Goal: Find specific page/section: Find specific page/section

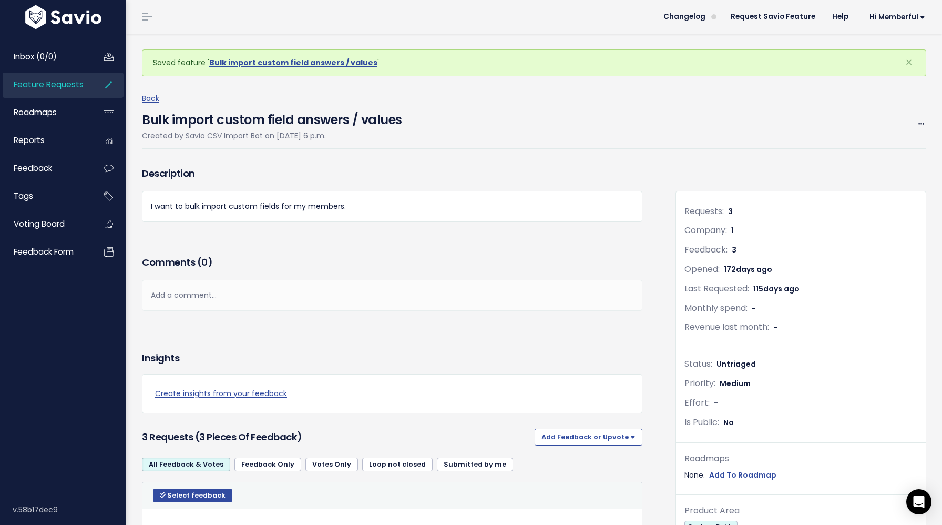
click at [84, 83] on link "Feature Requests" at bounding box center [45, 85] width 85 height 24
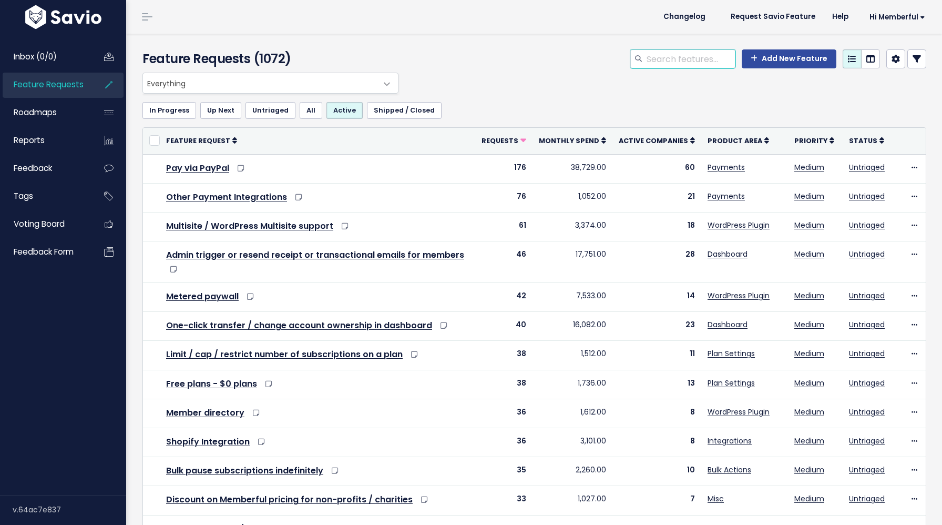
click at [701, 67] on input "search" at bounding box center [691, 58] width 90 height 19
type input "choose"
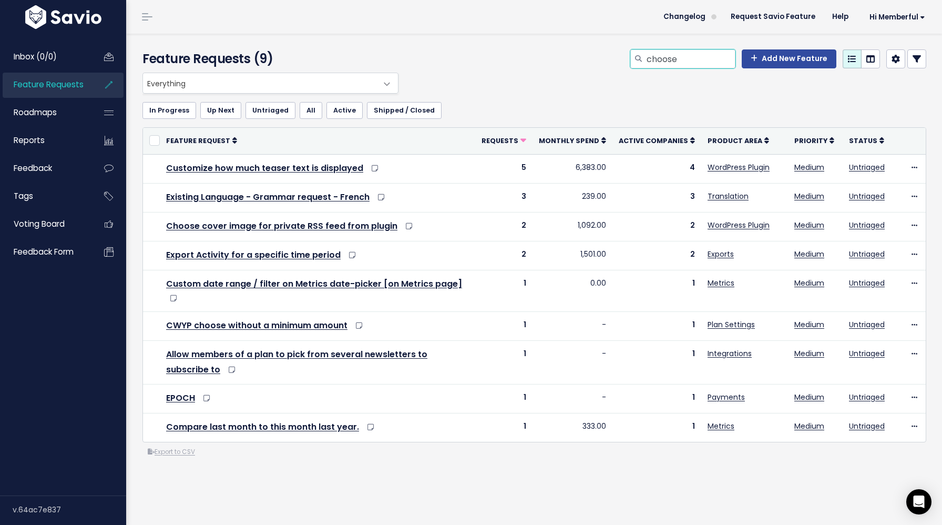
drag, startPoint x: 722, startPoint y: 59, endPoint x: 614, endPoint y: 57, distance: 108.3
click at [614, 57] on div "choose Add New Feature" at bounding box center [668, 60] width 534 height 23
type input "cwyp"
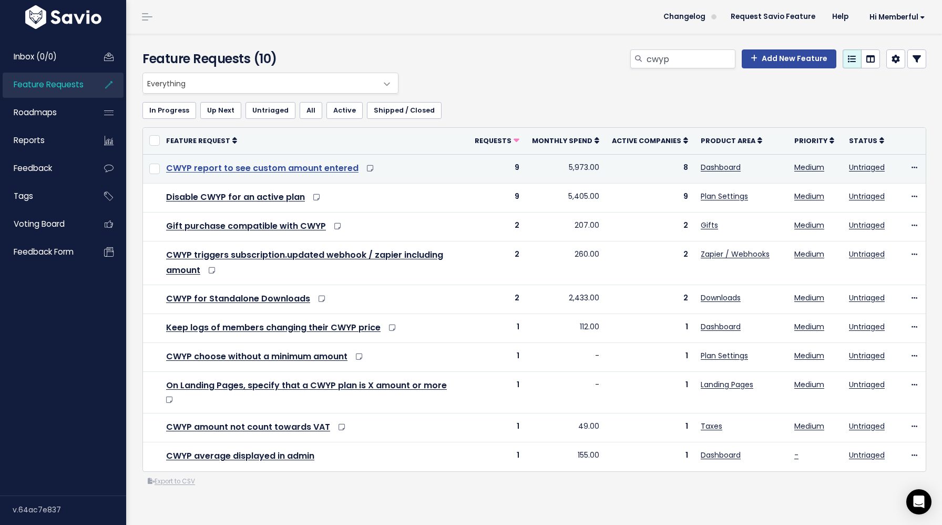
click at [340, 165] on link "CWYP report to see custom amount entered" at bounding box center [262, 168] width 192 height 12
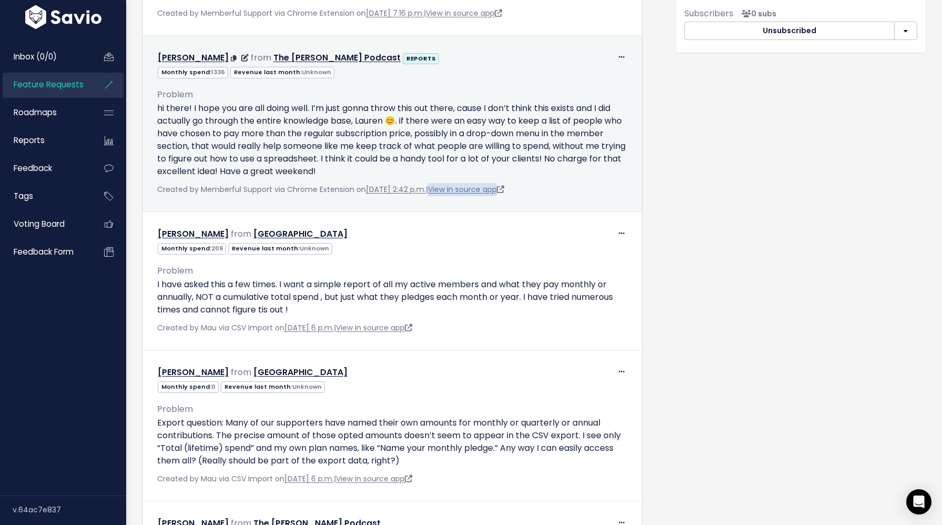
scroll to position [668, 0]
